Goal: Information Seeking & Learning: Learn about a topic

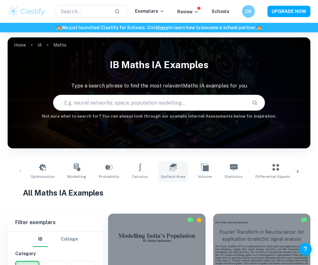
click at [163, 173] on link "Surface Area" at bounding box center [173, 171] width 30 height 21
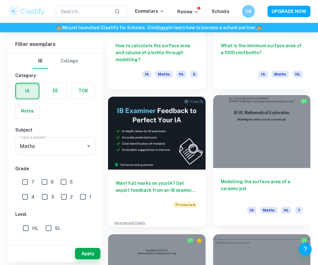
scroll to position [255, 0]
click at [256, 183] on h6 "Modelling the surface area of a ceramic pot" at bounding box center [262, 188] width 82 height 21
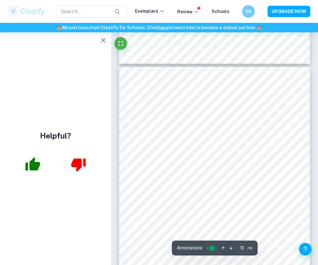
scroll to position [2773, 0]
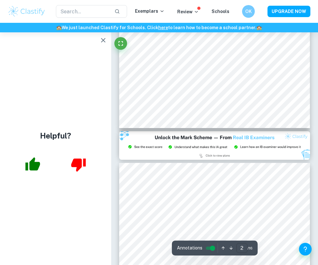
type input "3"
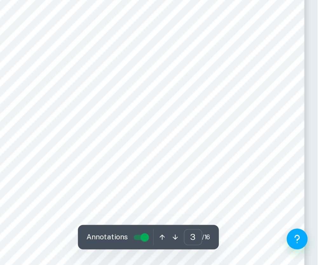
scroll to position [632, 0]
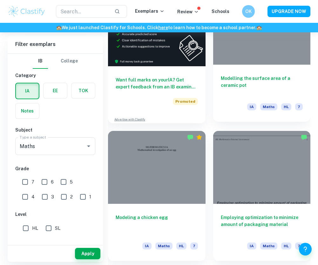
scroll to position [364, 0]
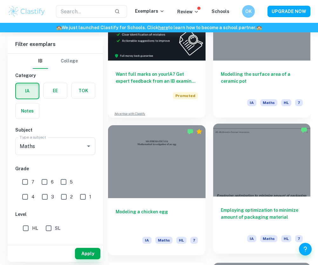
click at [261, 223] on h6 "Employing optimization to minimize amount of packaging material" at bounding box center [262, 217] width 82 height 21
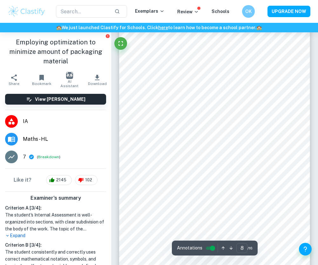
scroll to position [2076, 0]
type input "16"
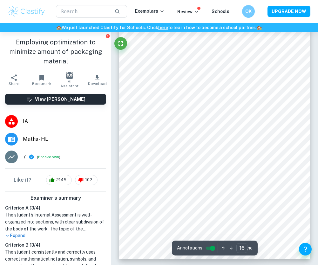
scroll to position [4271, 0]
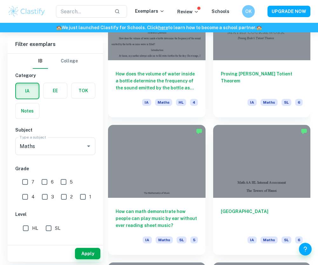
scroll to position [5109, 0]
